Goal: Task Accomplishment & Management: Complete application form

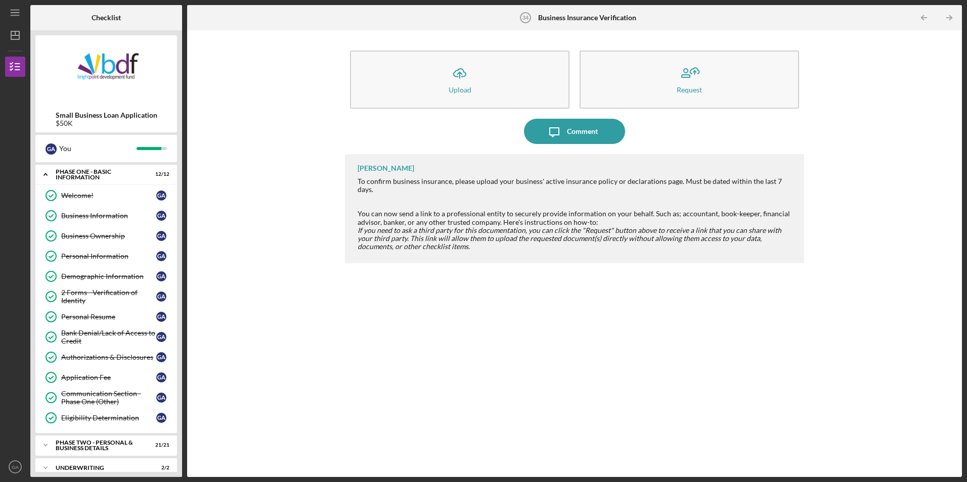
scroll to position [224, 0]
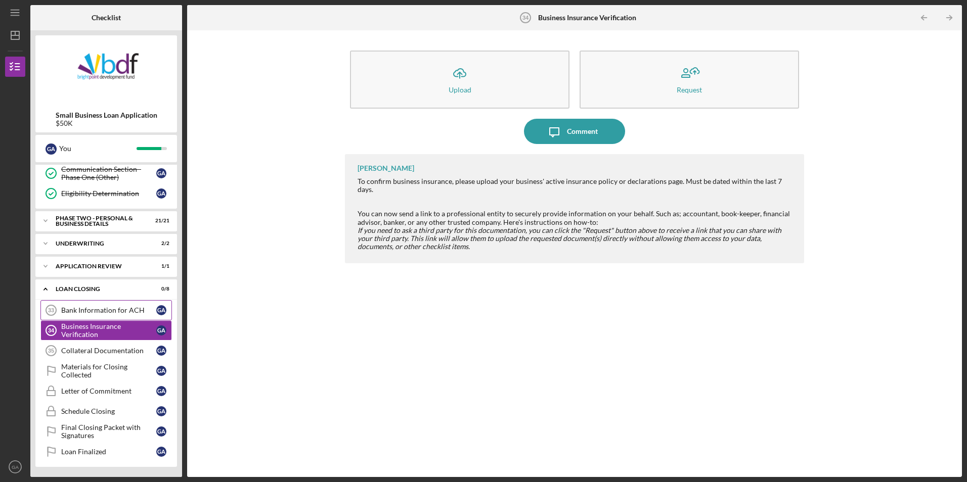
click at [106, 311] on div "Bank Information for ACH" at bounding box center [108, 310] width 95 height 8
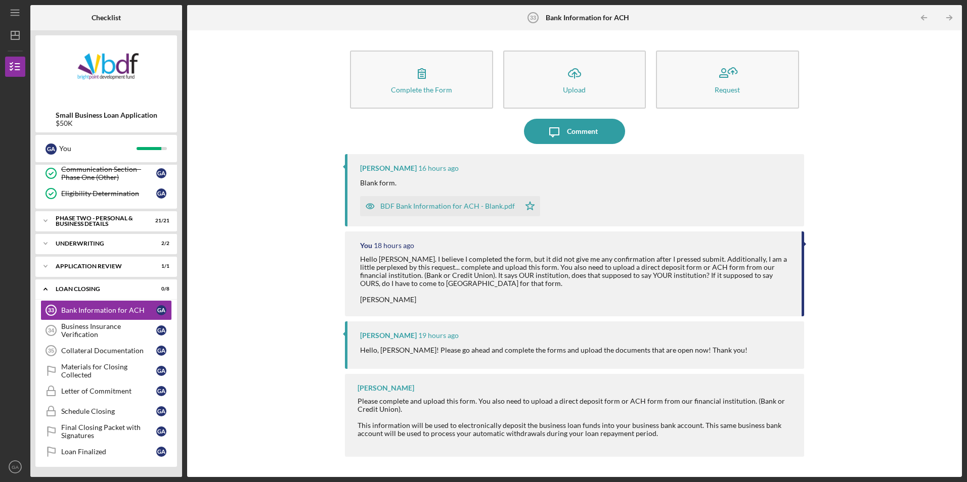
click at [468, 205] on div "BDF Bank Information for ACH - Blank.pdf" at bounding box center [447, 206] width 134 height 8
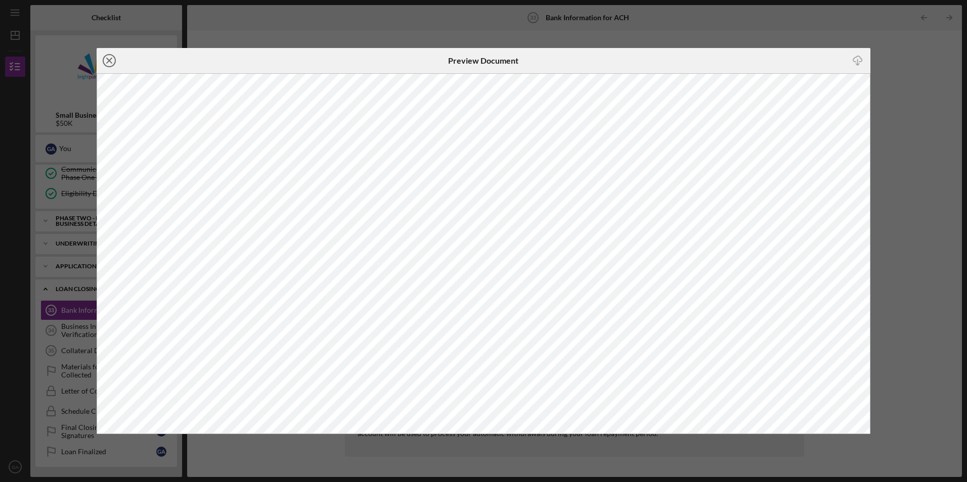
click at [107, 61] on icon "Icon/Close" at bounding box center [109, 60] width 25 height 25
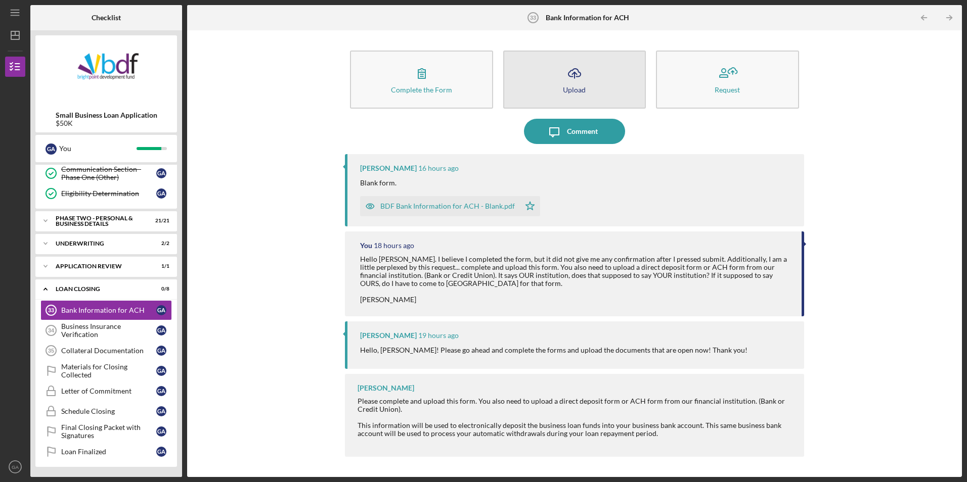
click at [570, 83] on icon "Icon/Upload" at bounding box center [574, 73] width 25 height 25
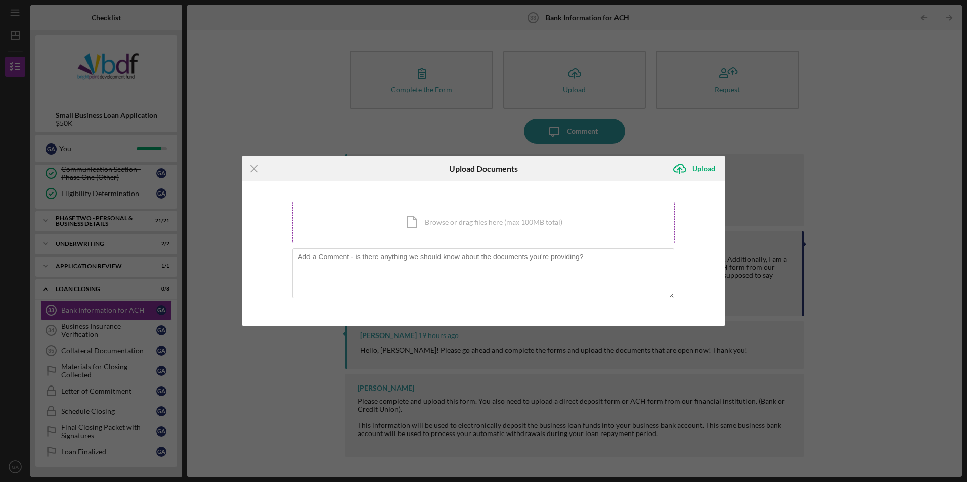
click at [488, 226] on div "Icon/Document Browse or drag files here (max 100MB total) Tap to choose files o…" at bounding box center [483, 222] width 382 height 41
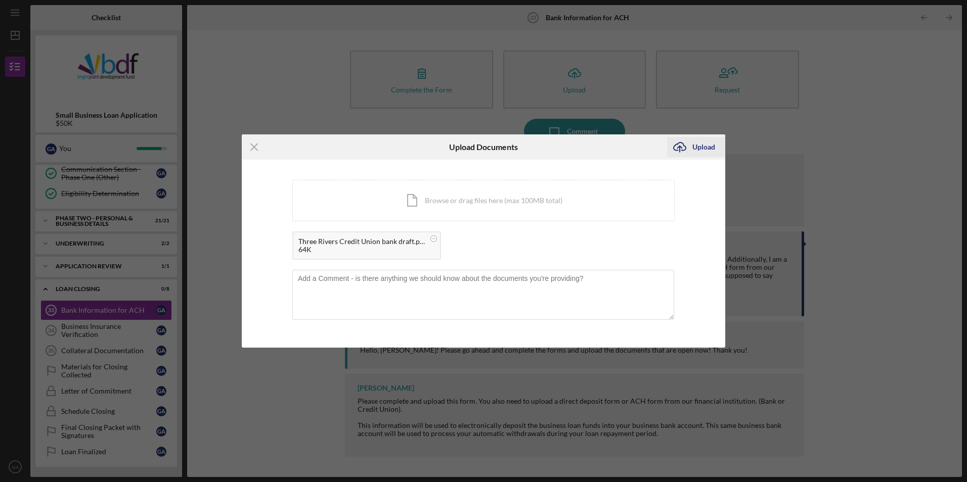
click at [702, 145] on div "Upload" at bounding box center [703, 147] width 23 height 20
